Goal: Book appointment/travel/reservation

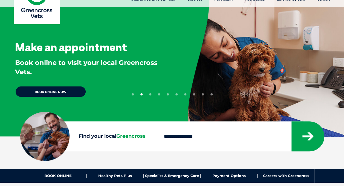
scroll to position [55, 0]
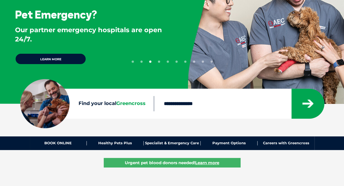
click at [177, 106] on input "Find your local Greencross" at bounding box center [222, 103] width 137 height 15
type input "****"
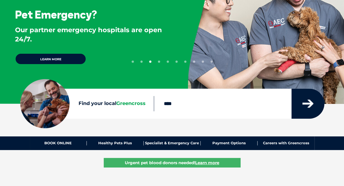
click at [309, 108] on icon "submit" at bounding box center [307, 104] width 11 height 8
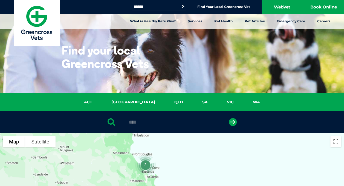
click at [143, 165] on img "2" at bounding box center [145, 165] width 25 height 25
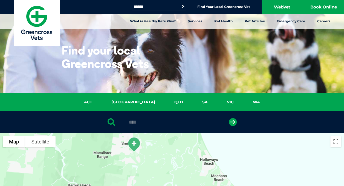
click at [133, 145] on img "Smithfield" at bounding box center [134, 144] width 18 height 19
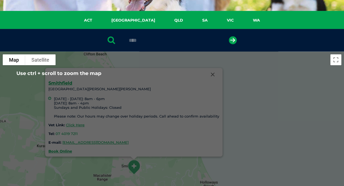
scroll to position [109, 0]
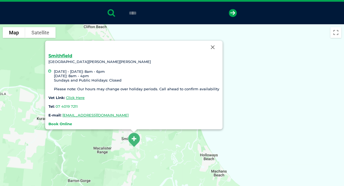
click at [66, 124] on strong "Book Online" at bounding box center [60, 124] width 24 height 4
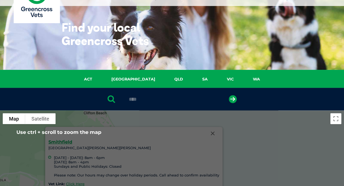
scroll to position [0, 0]
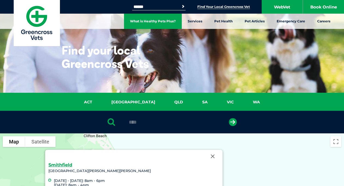
click at [162, 19] on link "What is Healthy Pets Plus?" at bounding box center [153, 21] width 58 height 15
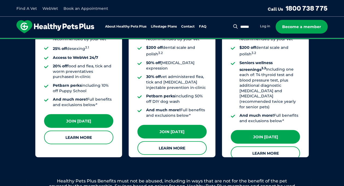
scroll to position [520, 0]
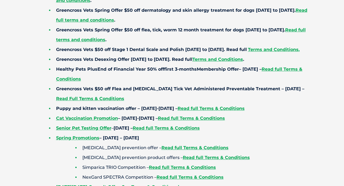
scroll to position [137, 0]
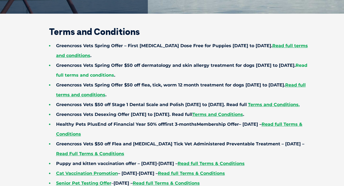
click at [145, 75] on link "Read full terms and conditions" at bounding box center [181, 70] width 251 height 15
click at [283, 106] on strong "Terms and Conditions." at bounding box center [274, 104] width 52 height 5
